Goal: Find specific page/section: Find specific page/section

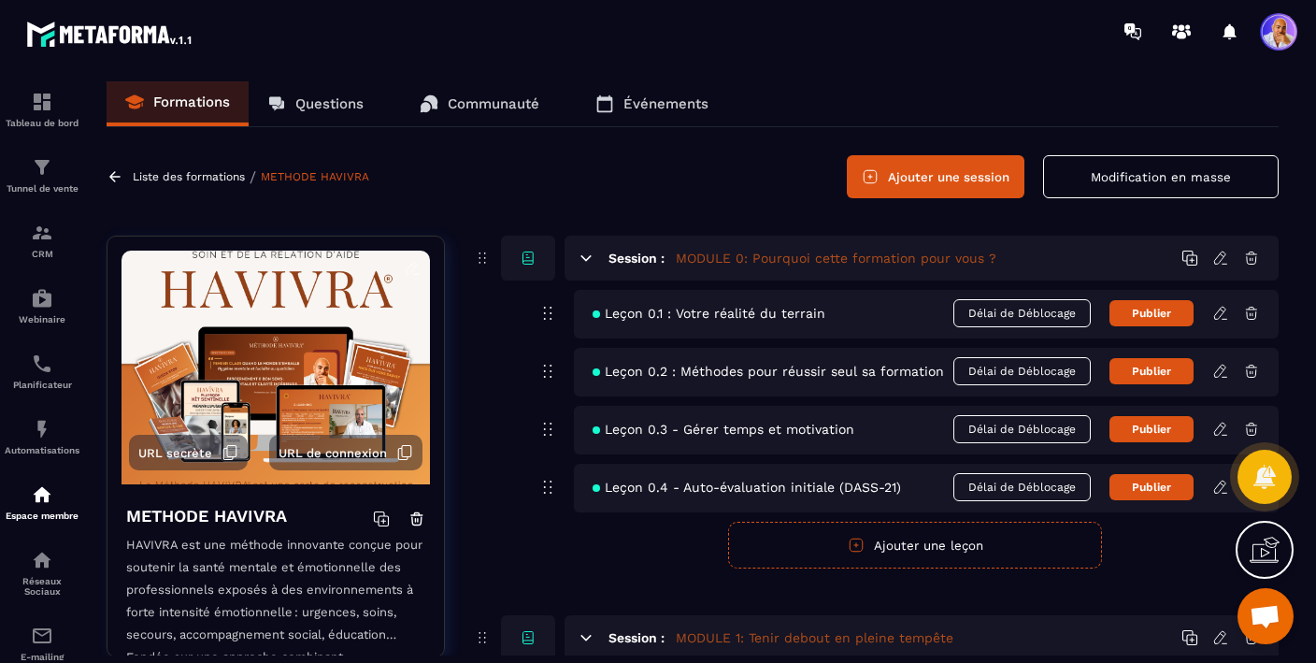
scroll to position [6409, 0]
click at [41, 105] on img at bounding box center [42, 102] width 22 height 22
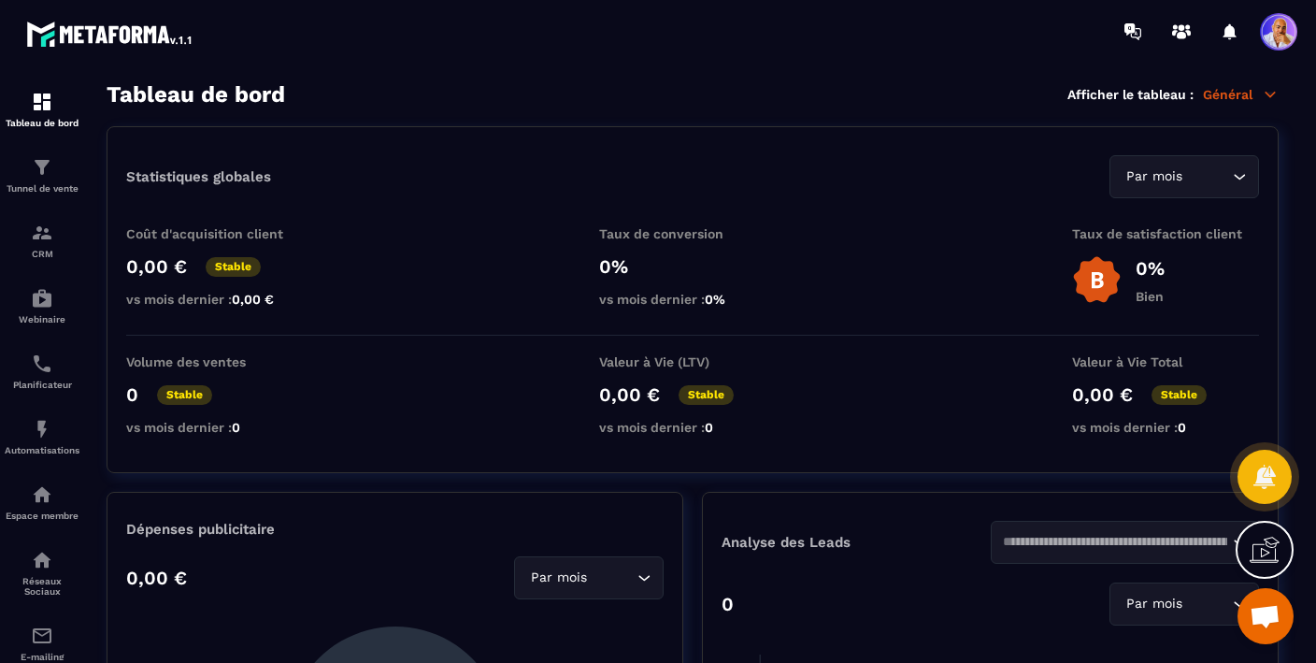
click at [1255, 622] on span "Ouvrir le chat" at bounding box center [1265, 618] width 31 height 26
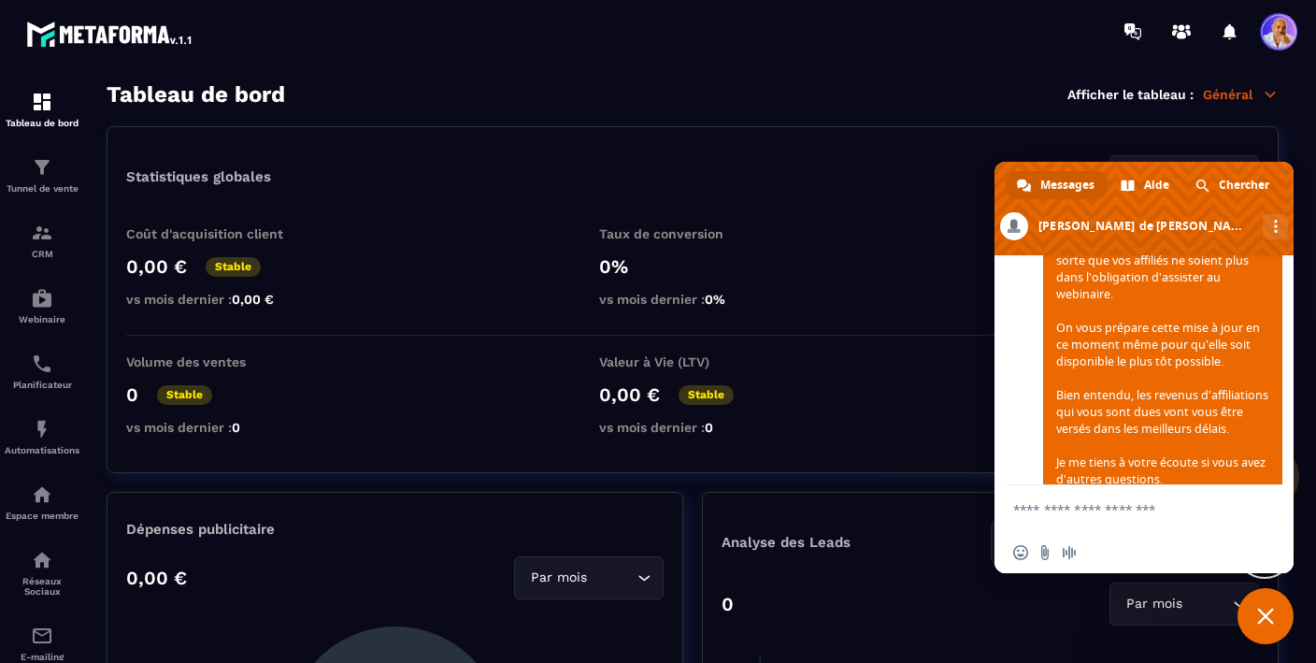
scroll to position [7136, 0]
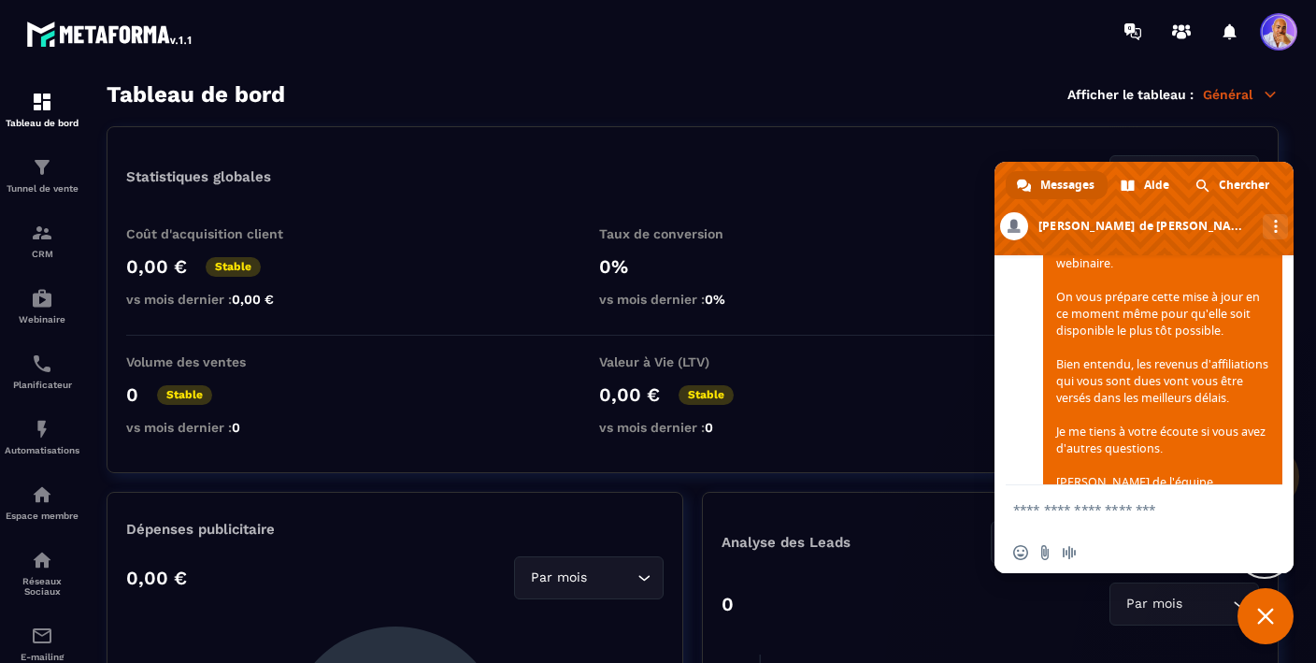
click at [1270, 97] on icon at bounding box center [1270, 94] width 17 height 17
click at [1263, 610] on span "Fermer le chat" at bounding box center [1265, 616] width 17 height 17
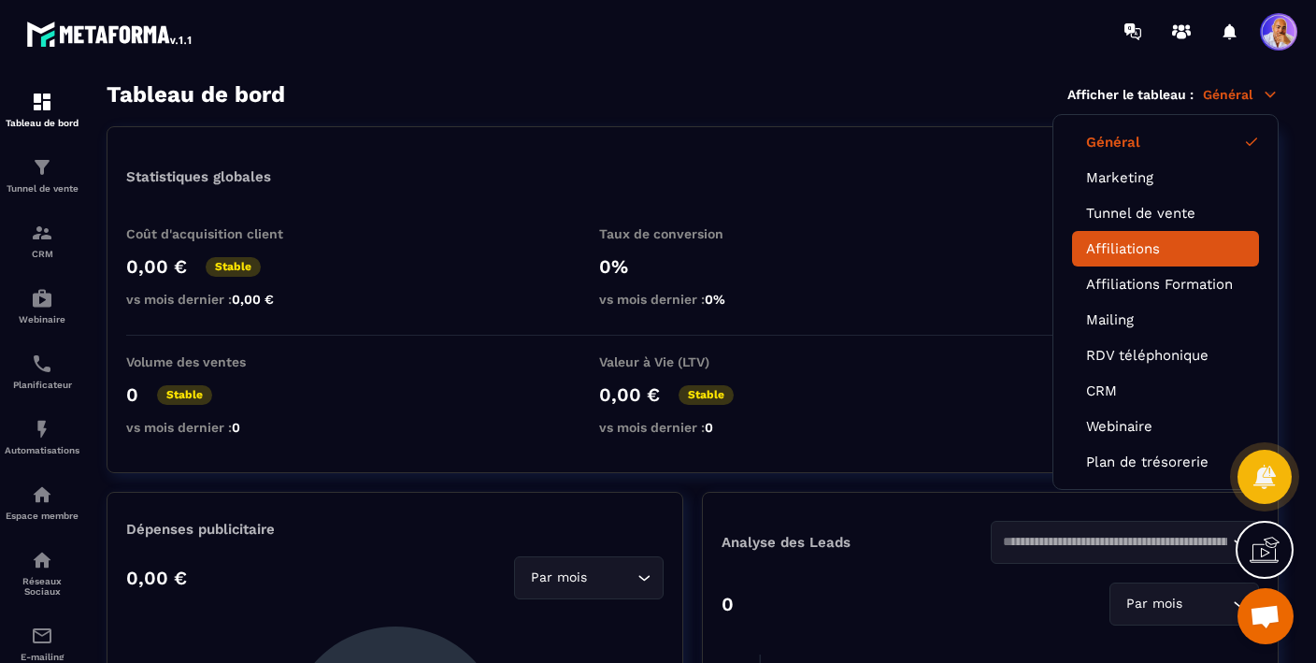
click at [1118, 240] on link "Affiliations" at bounding box center [1165, 248] width 159 height 17
